Goal: Transaction & Acquisition: Purchase product/service

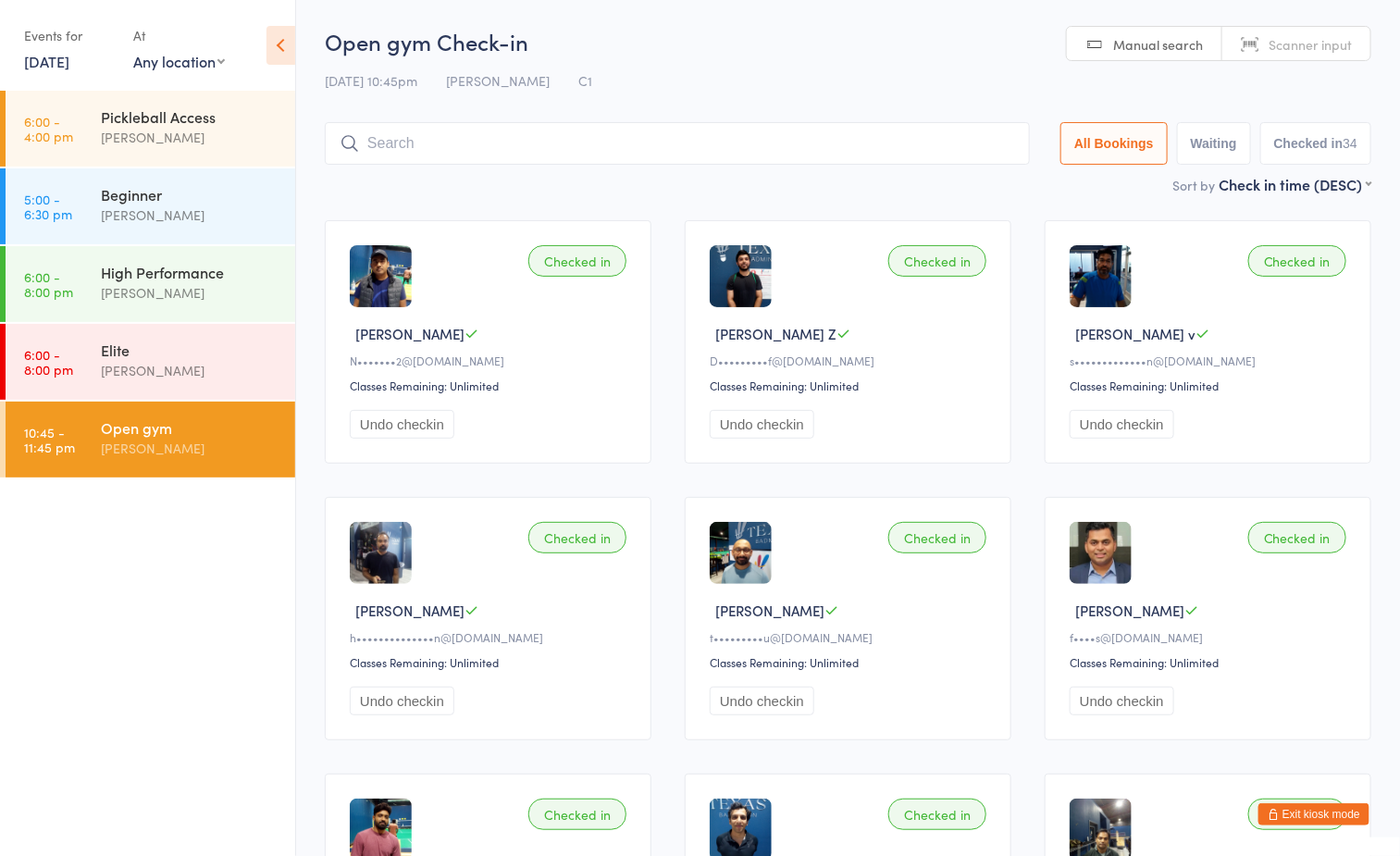
click at [175, 428] on div "Open gym" at bounding box center [189, 428] width 178 height 20
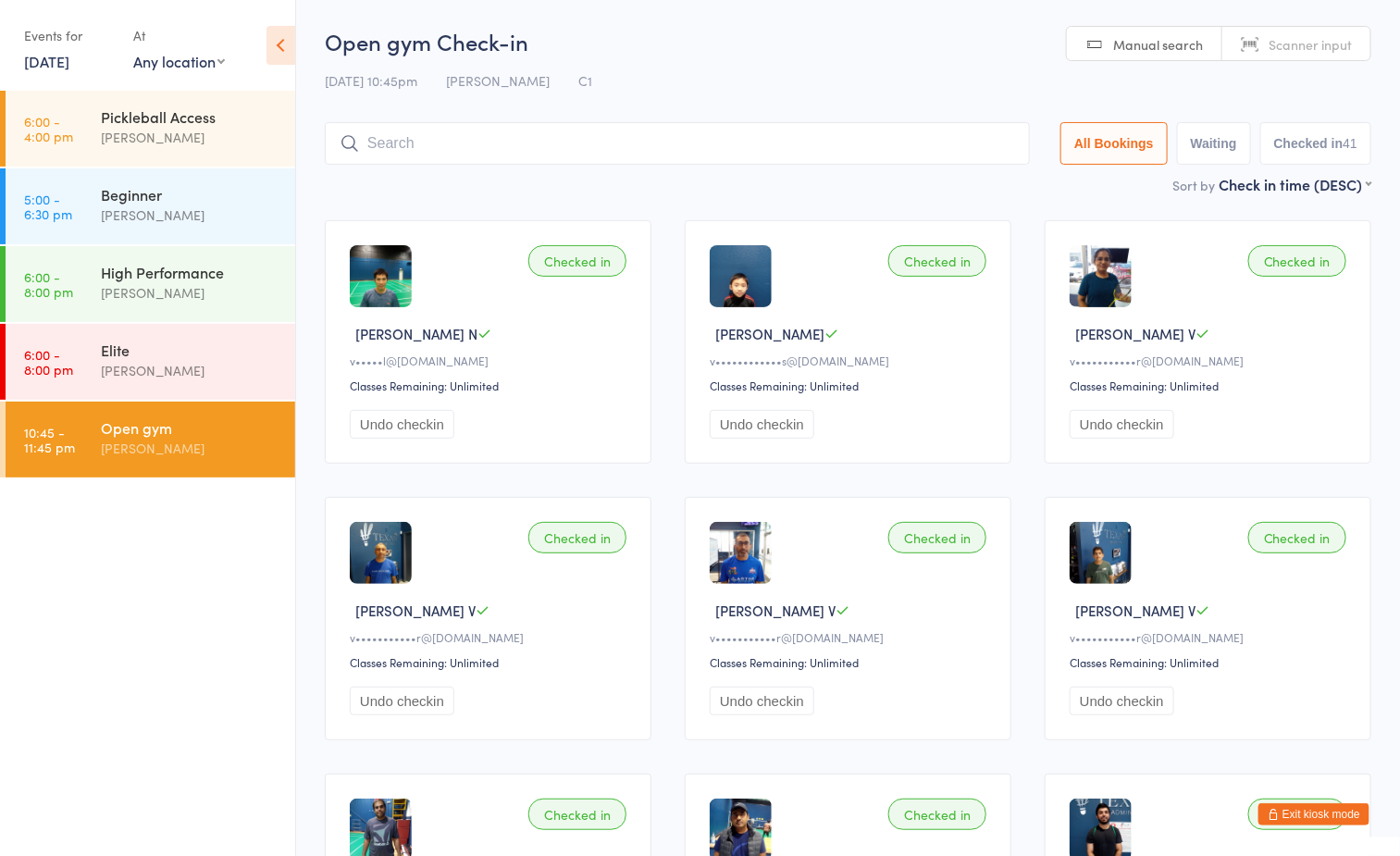
click at [1333, 811] on button "Exit kiosk mode" at bounding box center [1313, 814] width 111 height 22
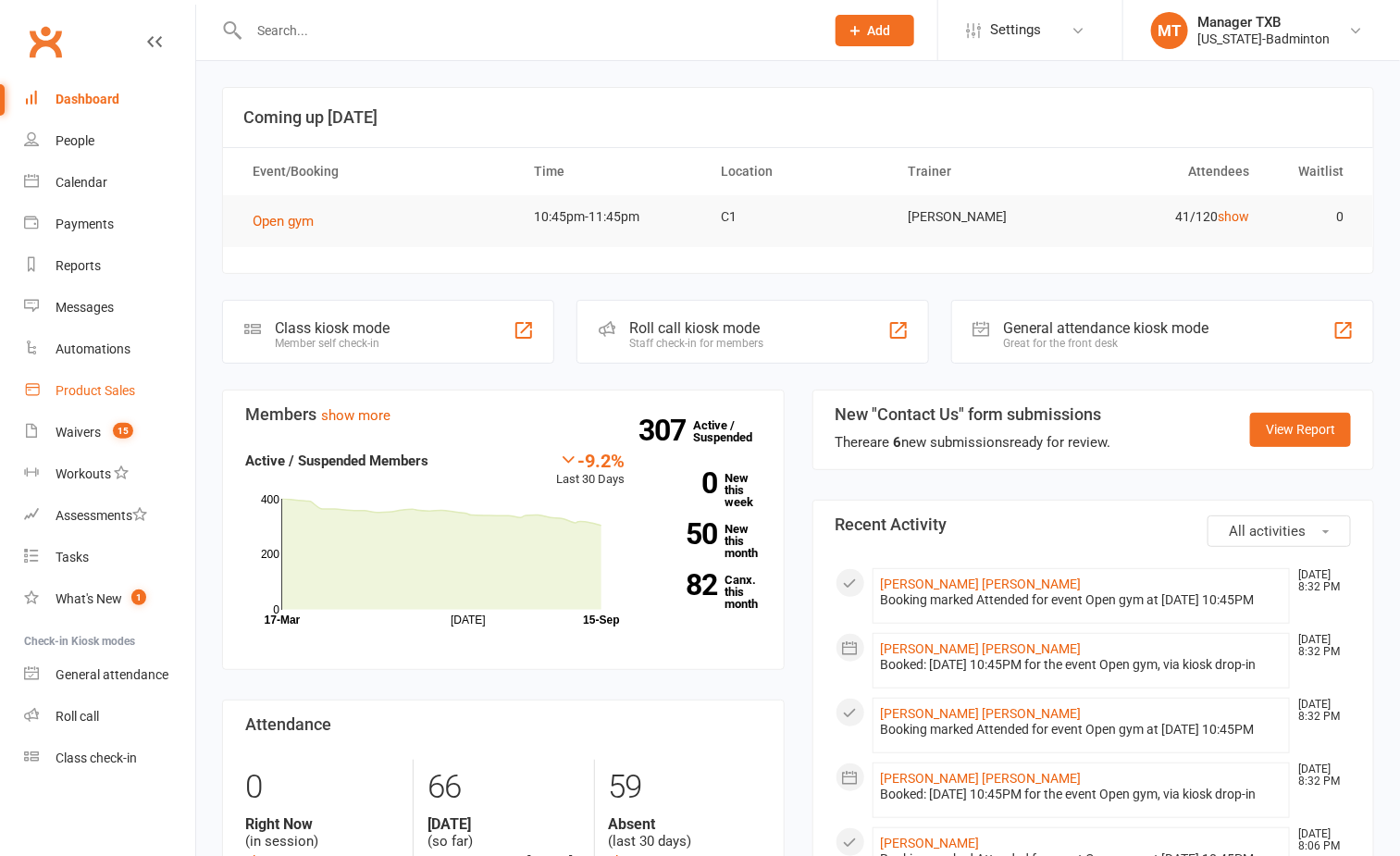
click at [90, 386] on div "Product Sales" at bounding box center [96, 391] width 80 height 15
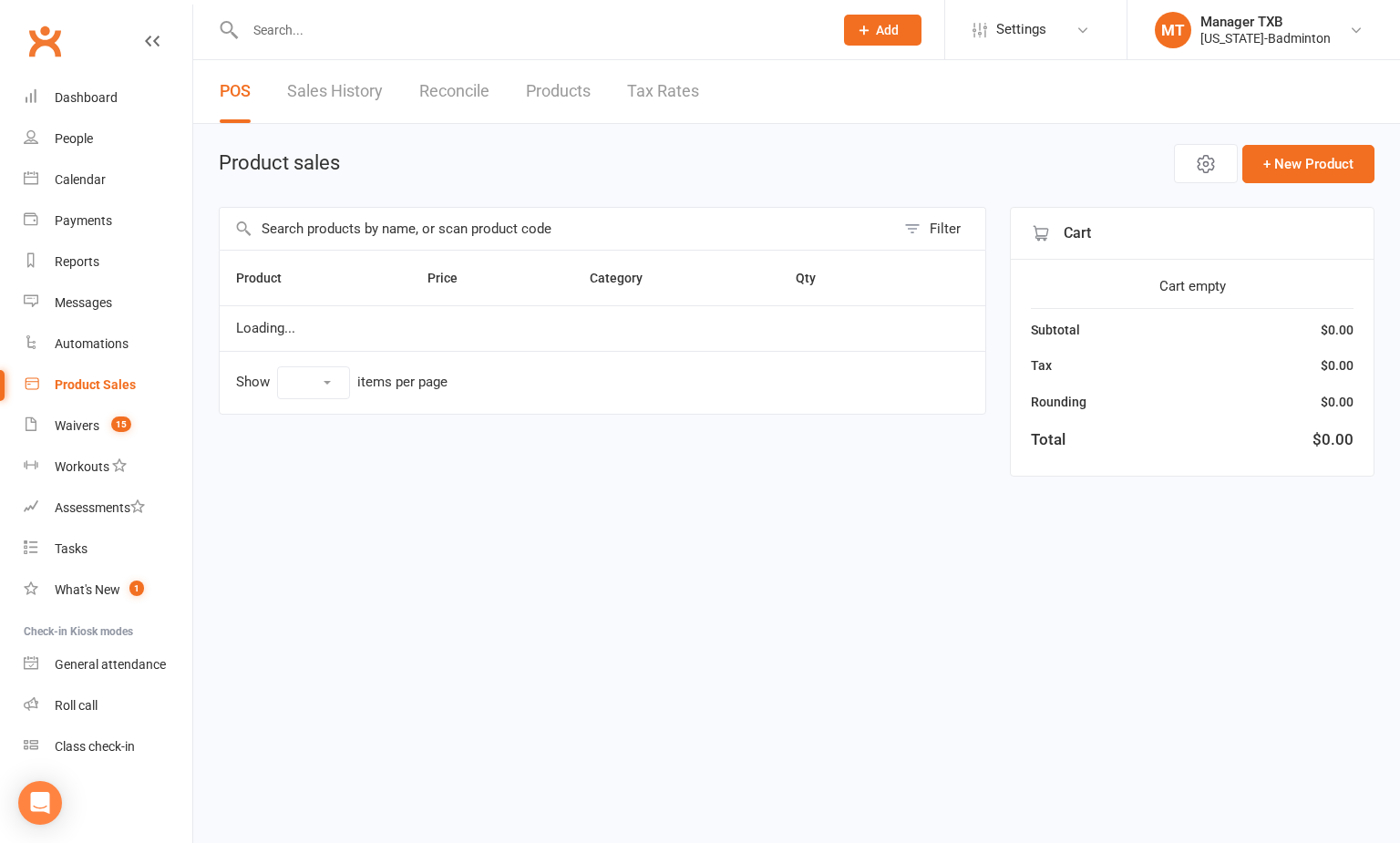
select select "100"
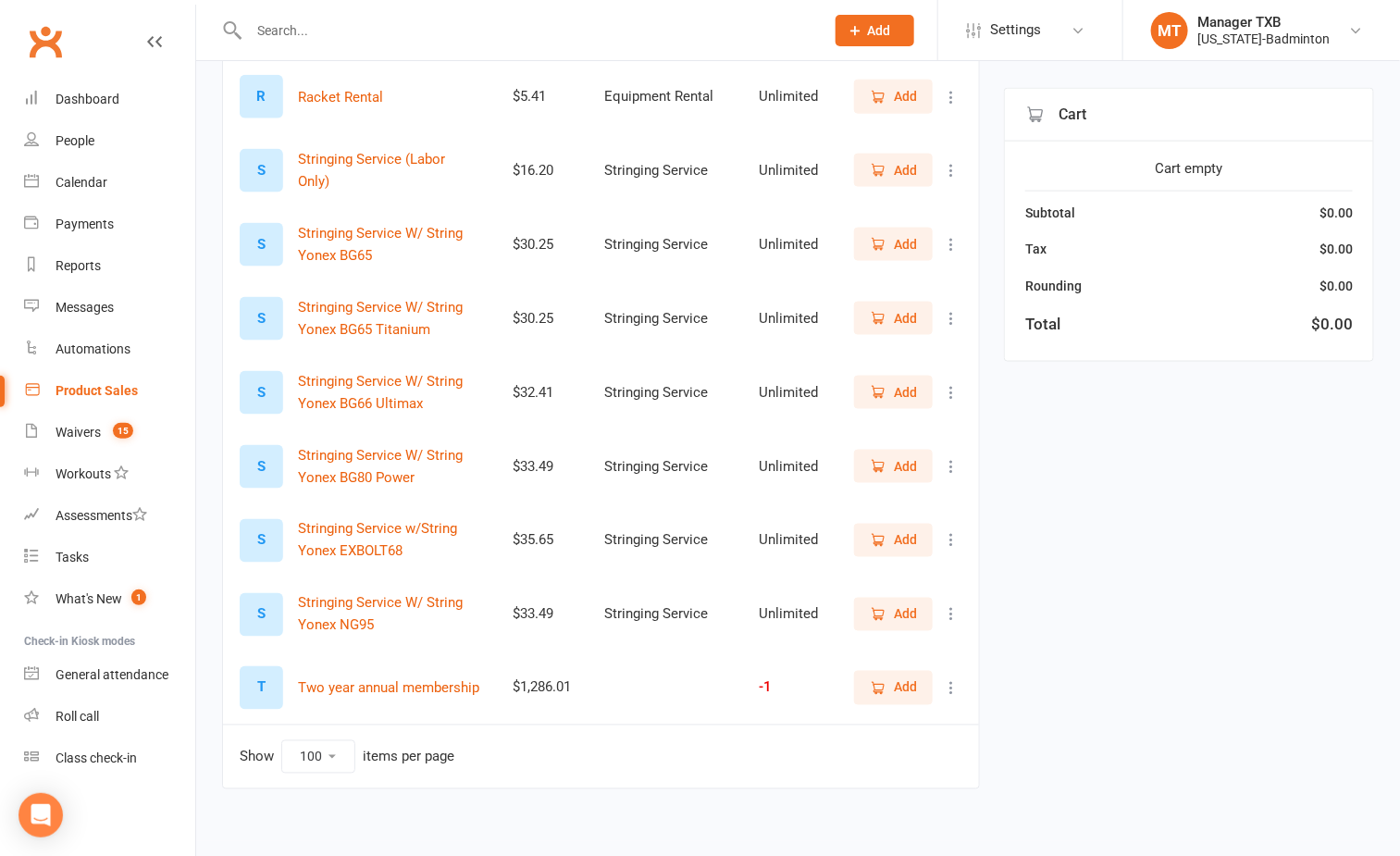
scroll to position [926, 0]
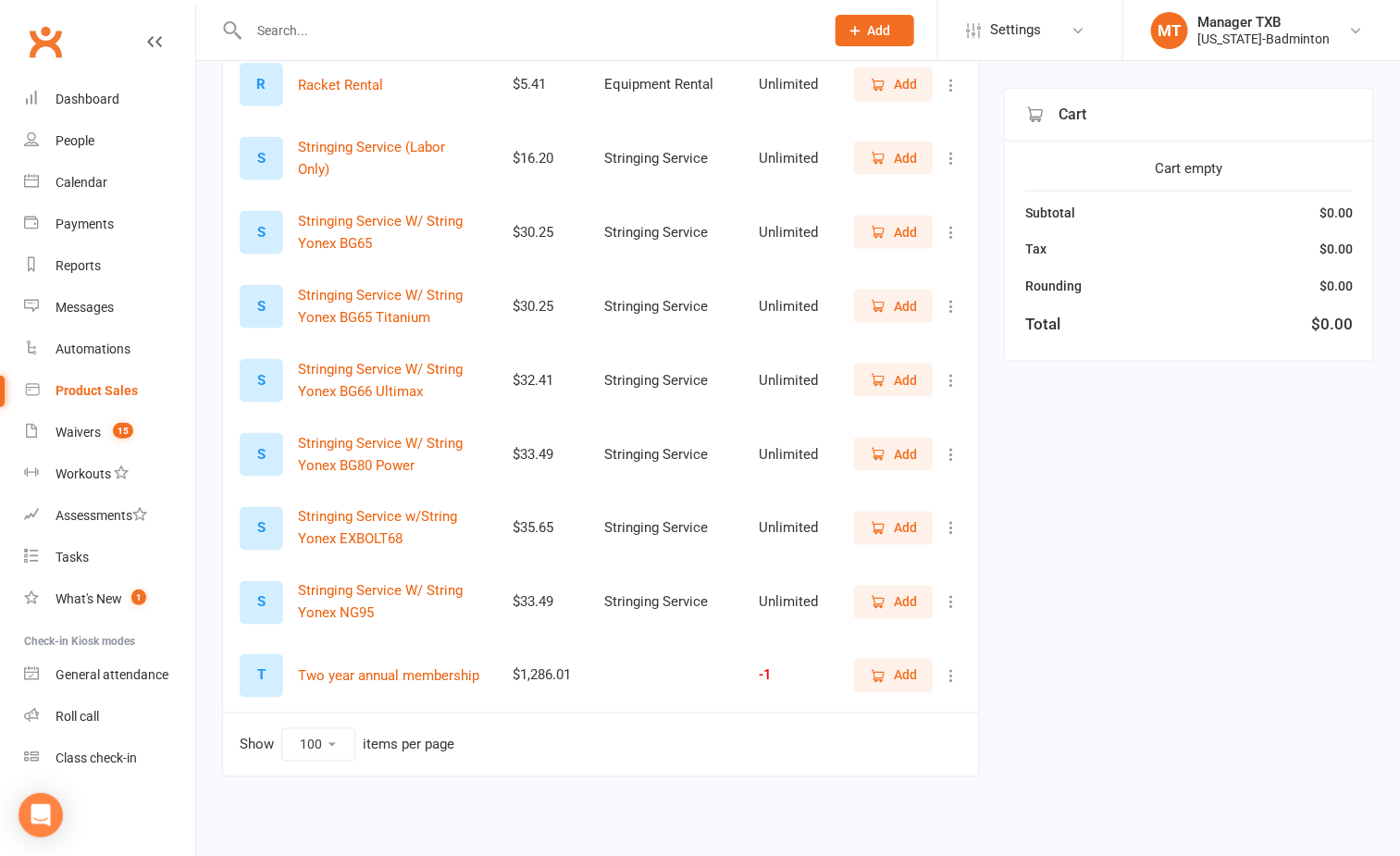
click at [898, 459] on span "Add" at bounding box center [905, 454] width 23 height 20
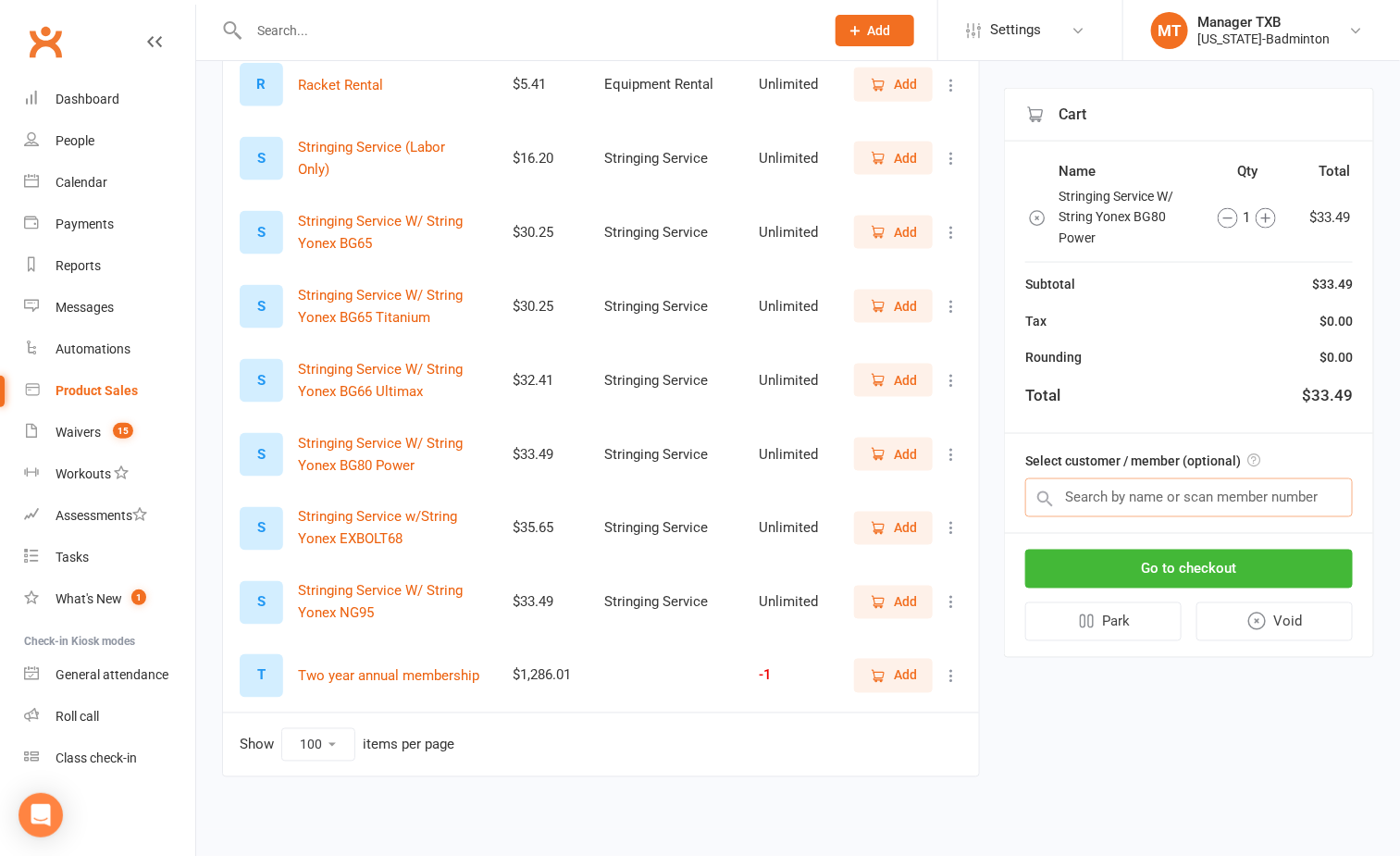
click at [1150, 498] on input "text" at bounding box center [1189, 497] width 328 height 39
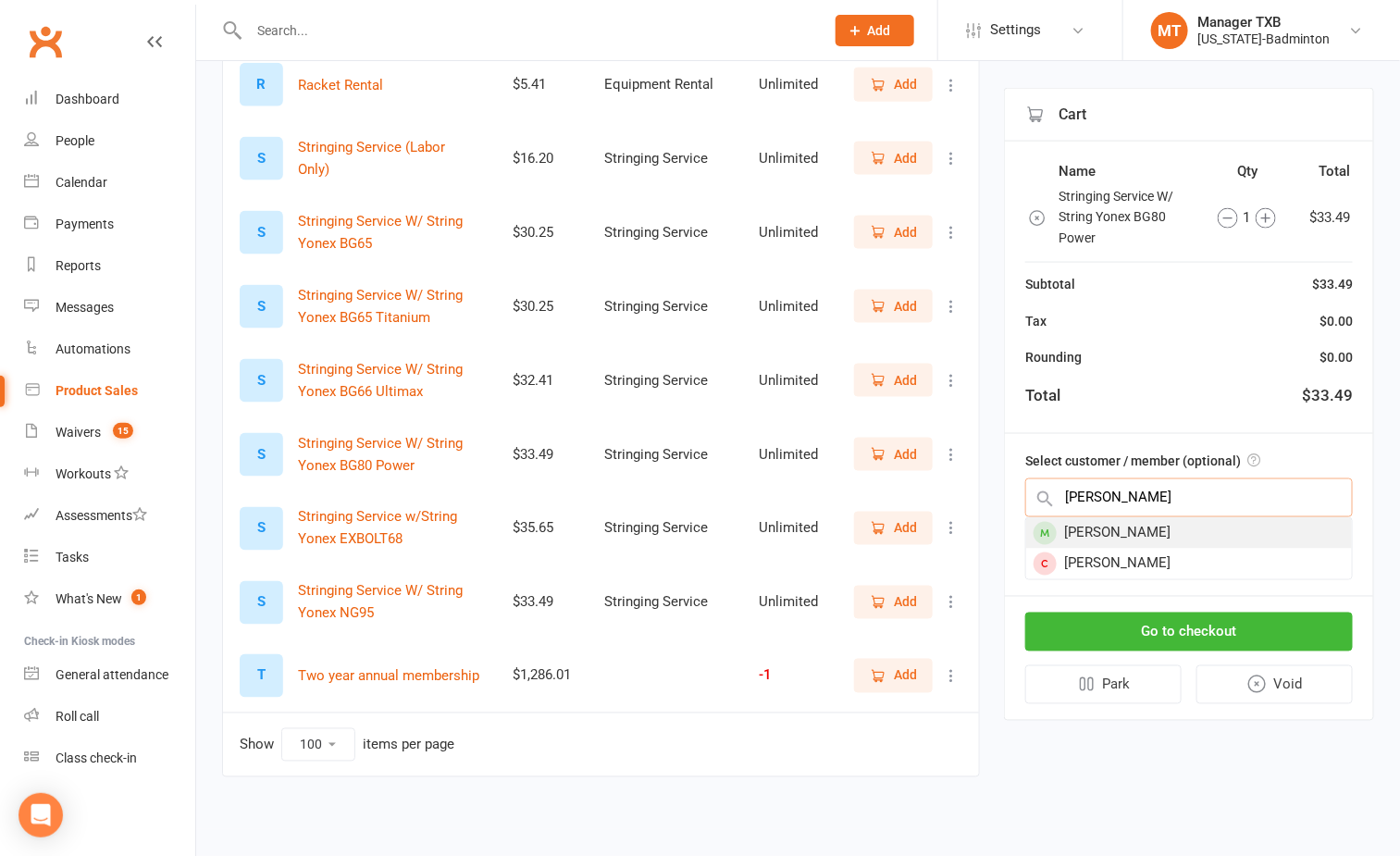
type input "nauman"
click at [1130, 539] on div "Nauman Zubair" at bounding box center [1189, 533] width 326 height 31
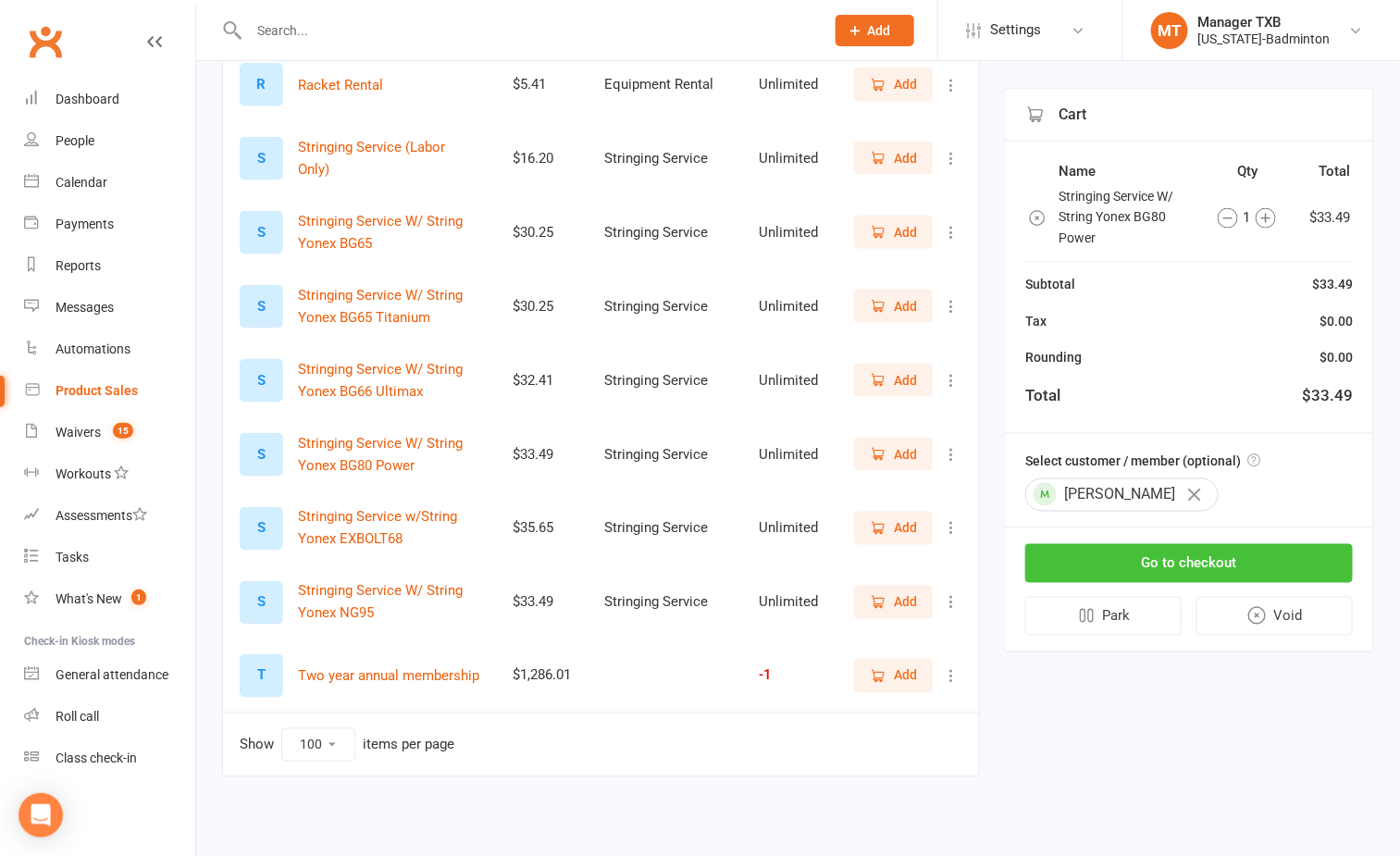
click at [1151, 573] on button "Go to checkout" at bounding box center [1189, 563] width 328 height 39
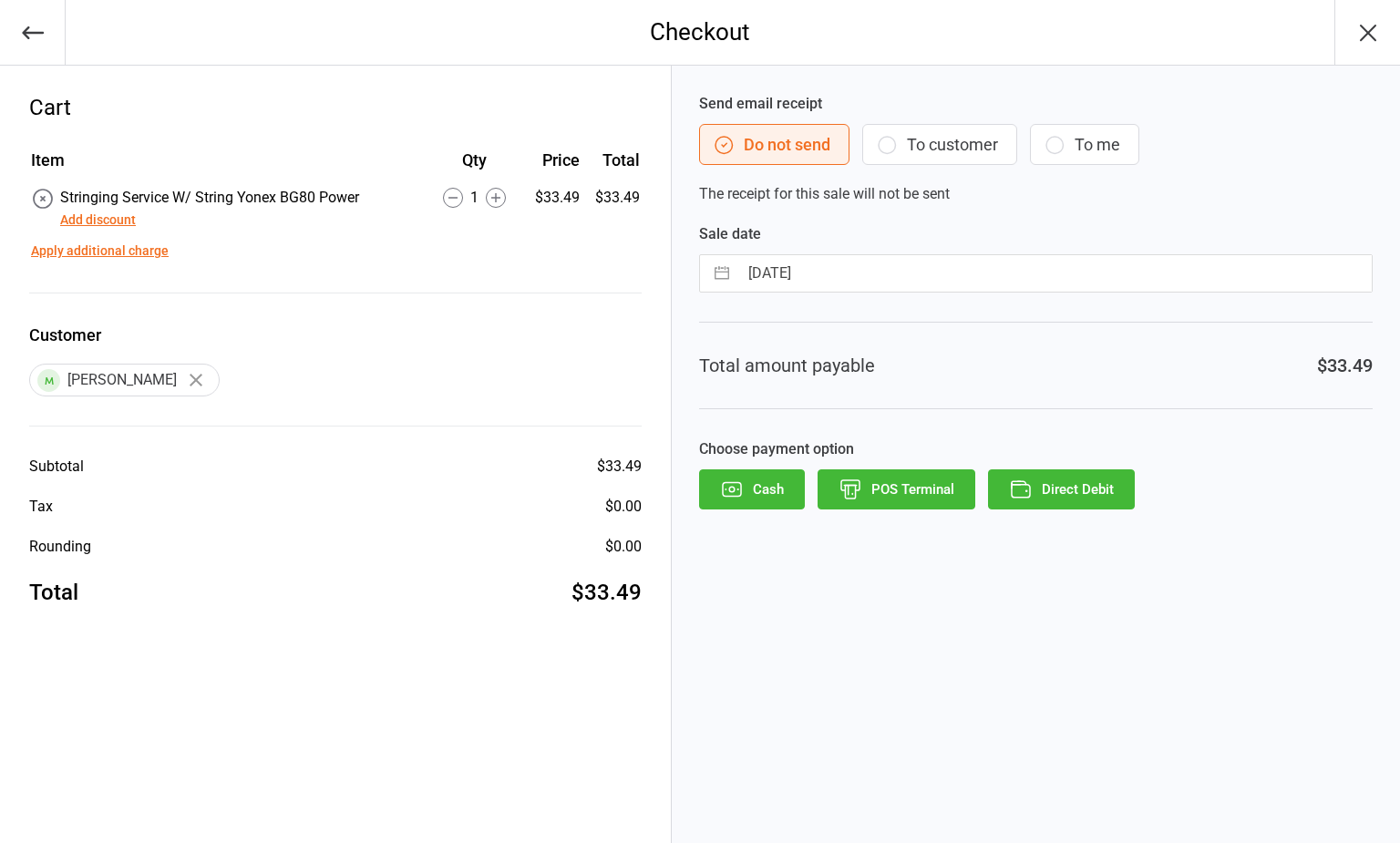
click at [925, 147] on button "To customer" at bounding box center [940, 144] width 155 height 41
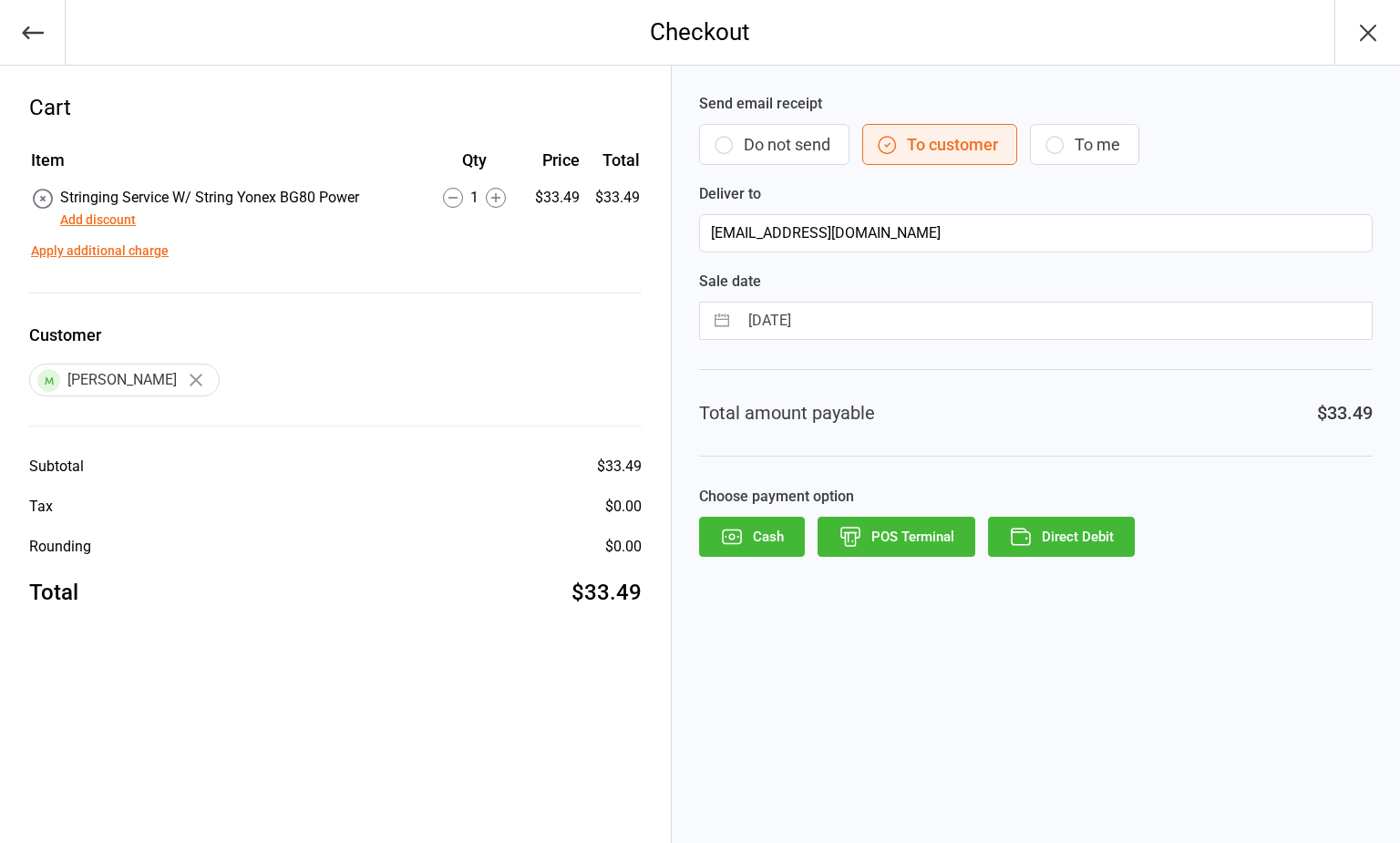
click at [1045, 542] on button "Direct Debit" at bounding box center [1062, 537] width 147 height 40
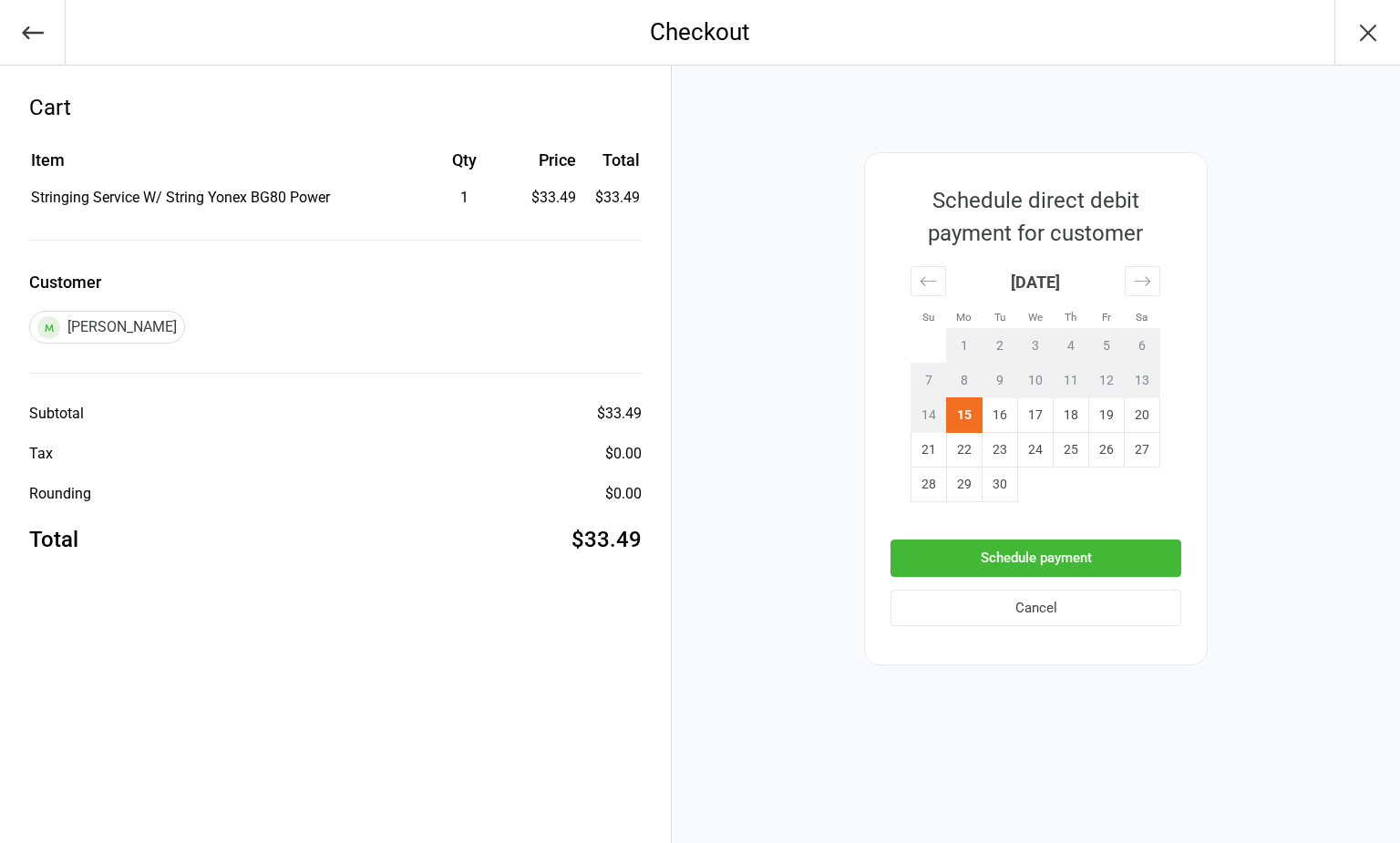
click at [1066, 564] on button "Schedule payment" at bounding box center [1035, 558] width 290 height 37
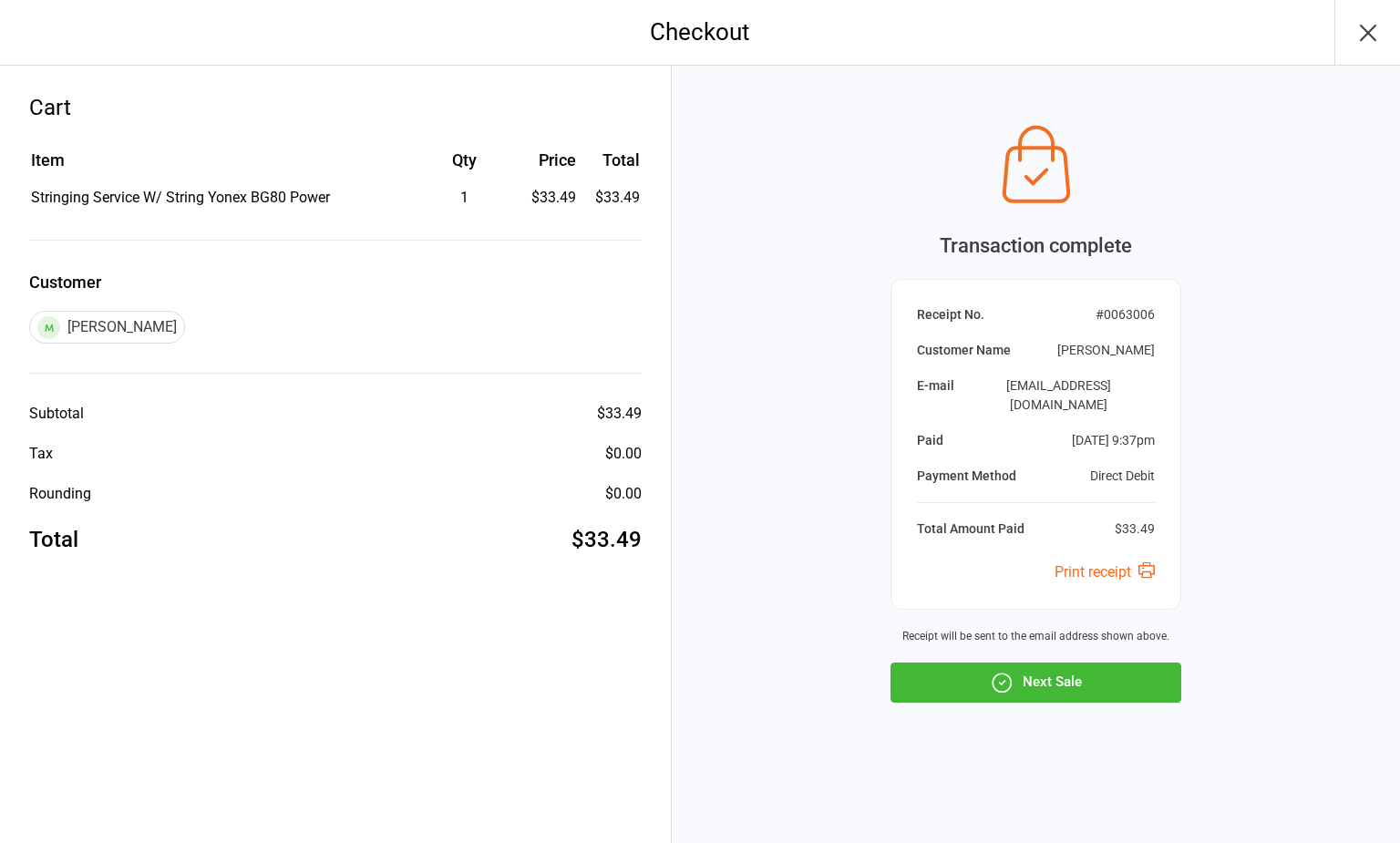
click at [1365, 27] on icon "button" at bounding box center [1368, 33] width 29 height 29
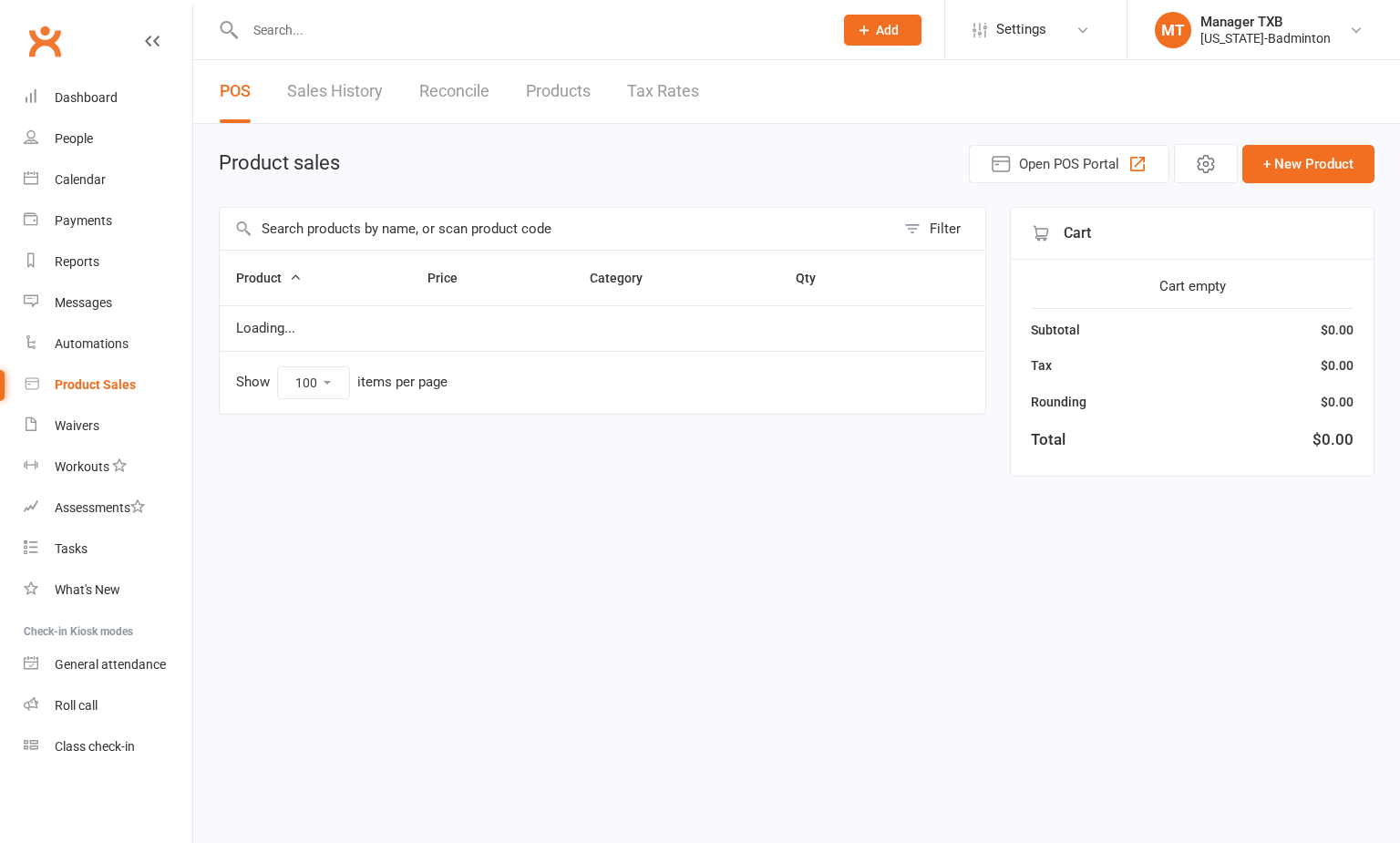
select select "100"
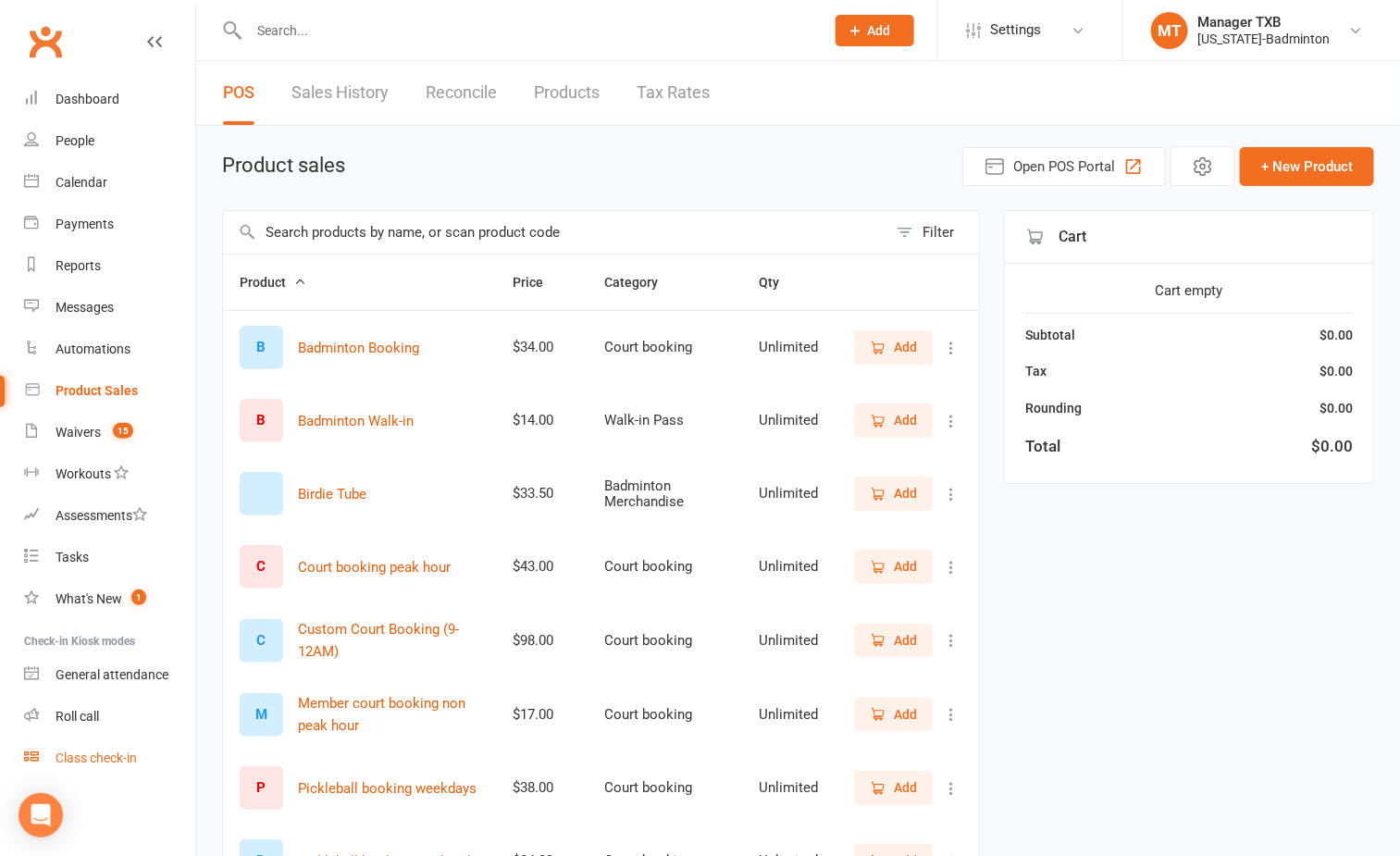
click at [111, 756] on div "Class check-in" at bounding box center [97, 757] width 82 height 15
